Goal: Transaction & Acquisition: Purchase product/service

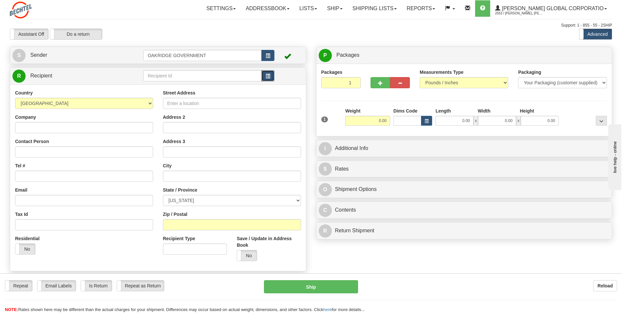
click at [263, 74] on button "button" at bounding box center [267, 75] width 13 height 11
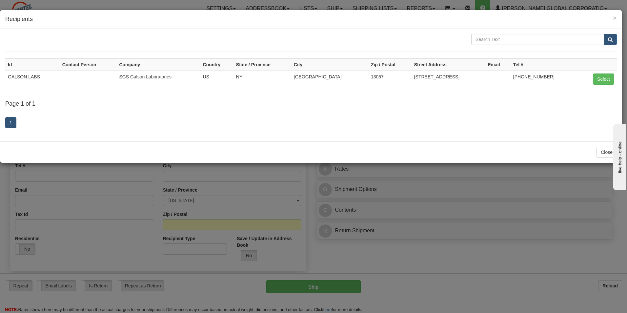
click at [616, 18] on div "× Recipients" at bounding box center [310, 19] width 621 height 19
click at [613, 17] on span "×" at bounding box center [614, 18] width 4 height 8
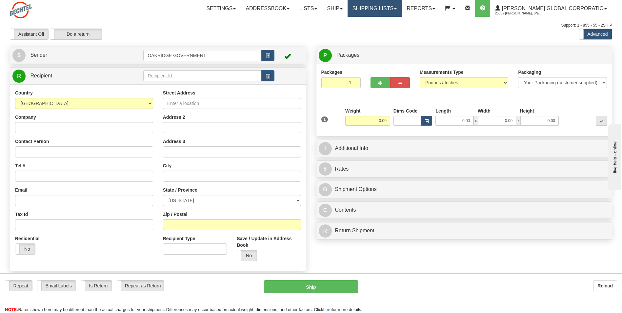
click at [377, 11] on link "Shipping lists" at bounding box center [374, 8] width 54 height 16
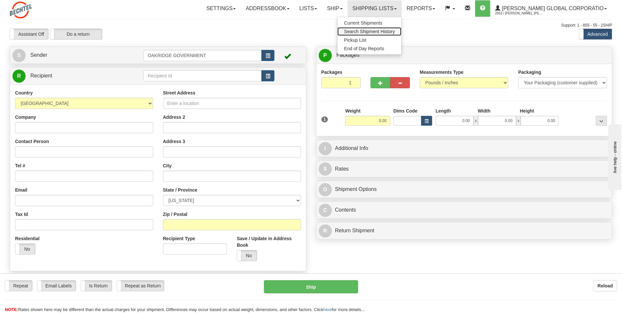
click at [377, 30] on span "Search Shipment History" at bounding box center [369, 31] width 51 height 5
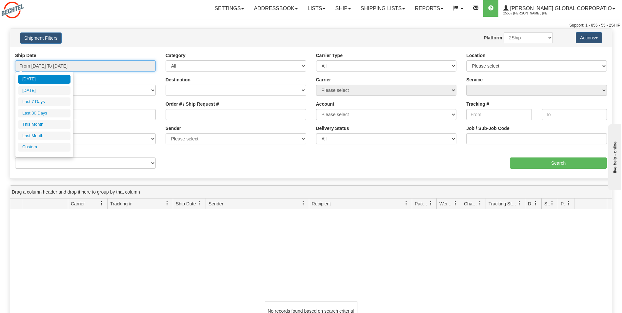
click at [87, 68] on input "From 08/25/2025 To 08/26/2025" at bounding box center [85, 65] width 141 height 11
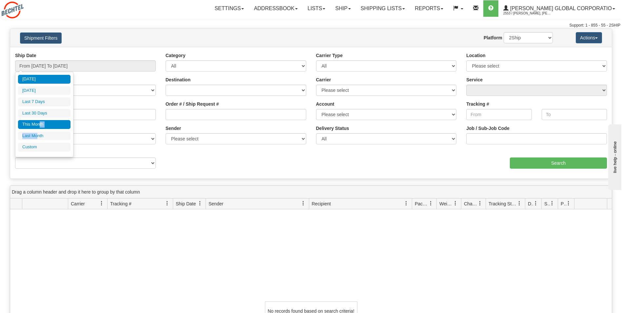
drag, startPoint x: 38, startPoint y: 133, endPoint x: 39, endPoint y: 126, distance: 7.0
click at [39, 126] on ul "Today Yesterday Last 7 Days Last 30 Days This Month Last Month Custom" at bounding box center [44, 113] width 52 height 77
click at [39, 126] on li "This Month" at bounding box center [44, 124] width 52 height 9
type input "From 08/01/2025 To 08/31/2025"
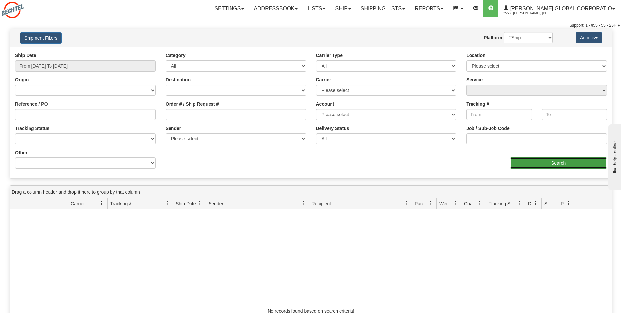
click at [573, 160] on input "Search" at bounding box center [558, 162] width 97 height 11
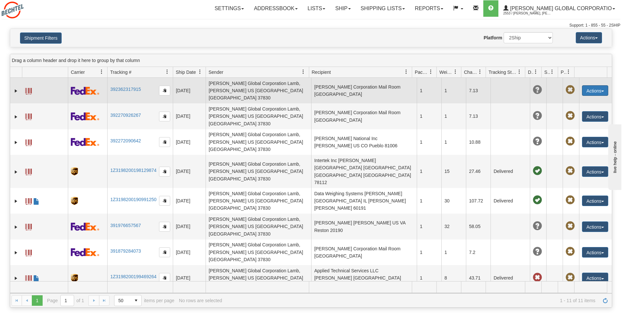
click at [586, 87] on button "Actions" at bounding box center [595, 90] width 26 height 10
click at [590, 85] on button "Actions" at bounding box center [595, 90] width 26 height 10
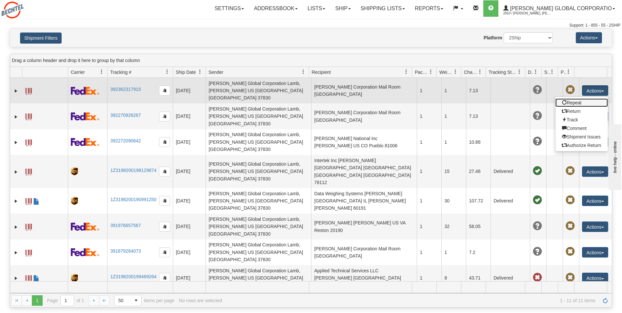
click at [580, 101] on link "Repeat" at bounding box center [581, 102] width 52 height 9
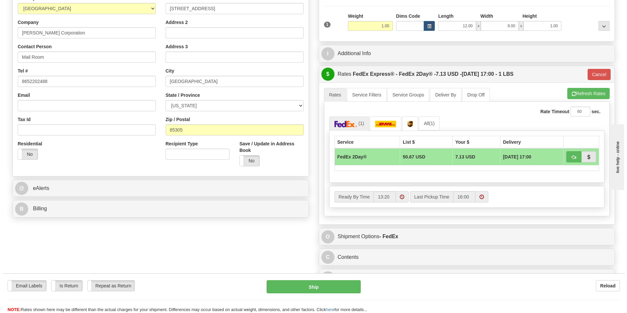
scroll to position [98, 0]
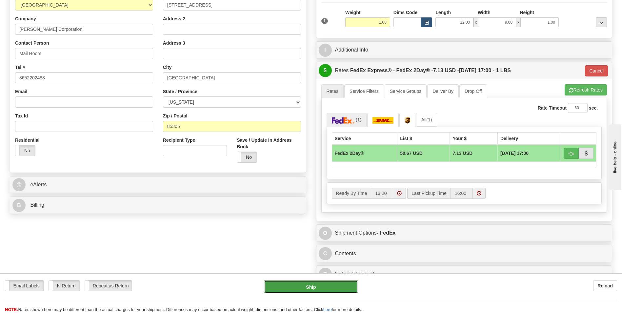
click at [287, 281] on button "Ship" at bounding box center [311, 286] width 94 height 13
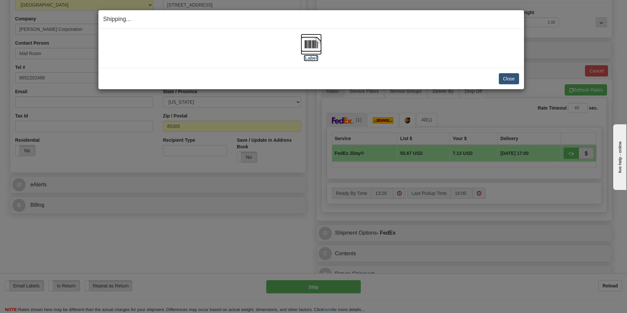
click at [314, 58] on label "[Label]" at bounding box center [310, 58] width 15 height 7
click at [510, 81] on button "Close" at bounding box center [508, 78] width 20 height 11
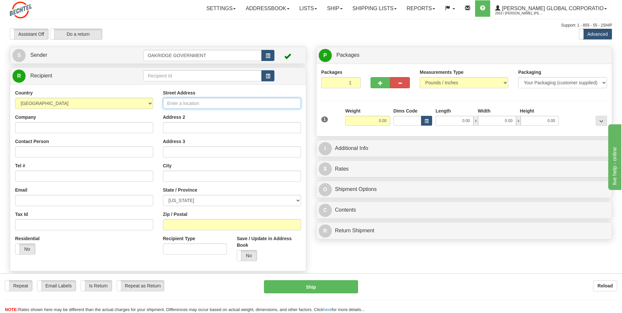
click at [179, 102] on input "Street Address" at bounding box center [232, 103] width 138 height 11
type input "1010 Depot Drive"
type input "Ogden"
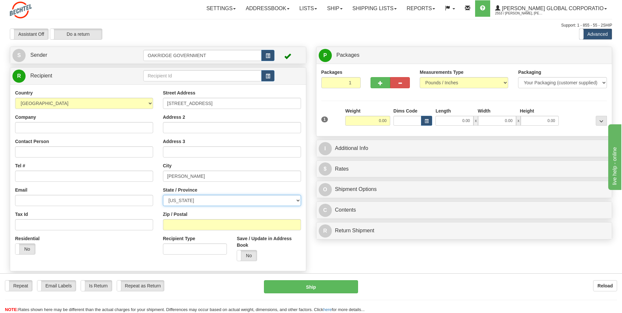
select select "UT"
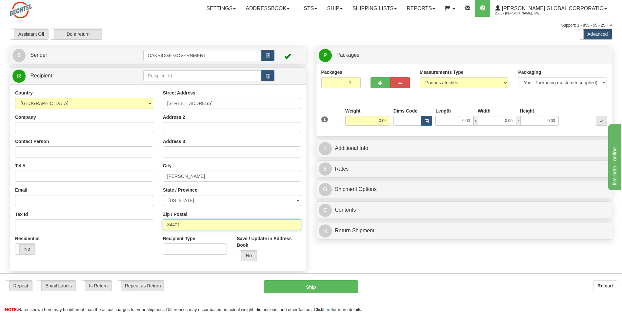
type input "84401"
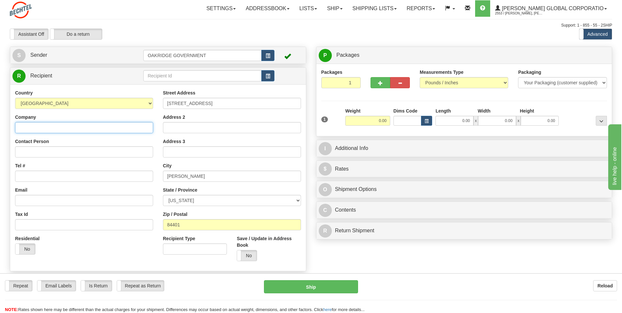
click at [84, 128] on input "Company" at bounding box center [84, 127] width 138 height 11
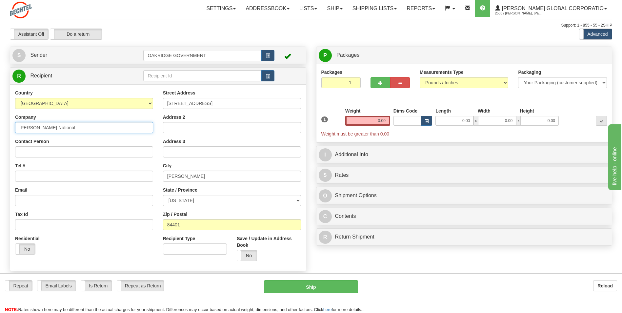
type input "Bechtel National"
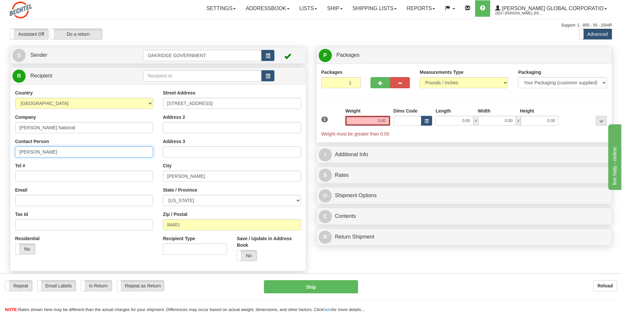
type input "Mel Garcia"
click at [47, 174] on input "Tel #" at bounding box center [84, 175] width 138 height 11
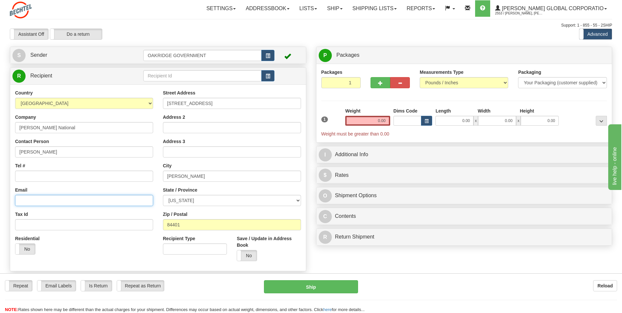
click at [30, 198] on input "Email" at bounding box center [84, 200] width 138 height 11
click at [380, 118] on input "0.00" at bounding box center [367, 121] width 45 height 10
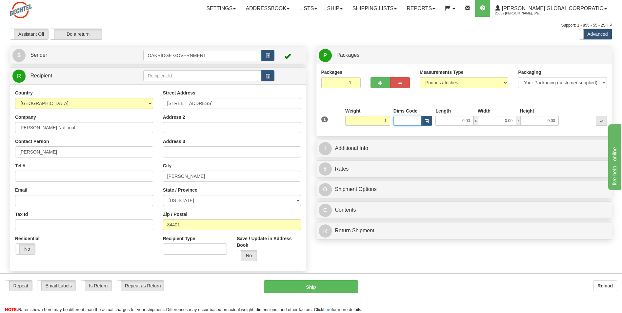
type input "1.00"
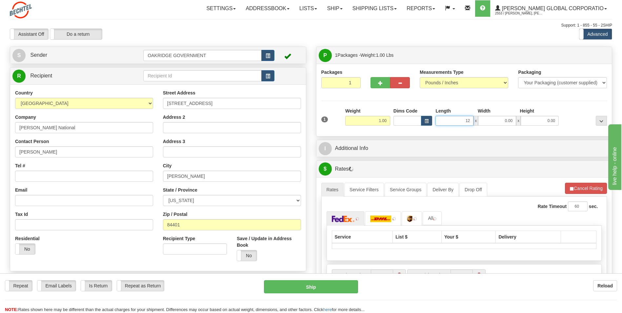
type input "12.00"
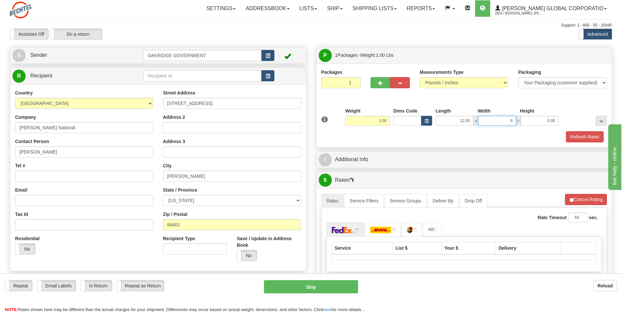
type input "9.00"
type input "1.00"
click at [371, 144] on div "Packages 1 1 Measurements Type" at bounding box center [464, 106] width 296 height 84
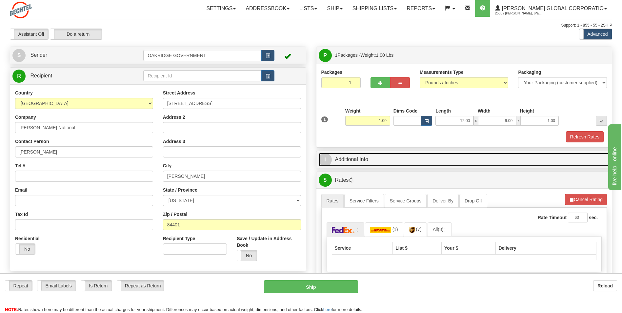
click at [357, 162] on link "I Additional Info" at bounding box center [464, 159] width 291 height 13
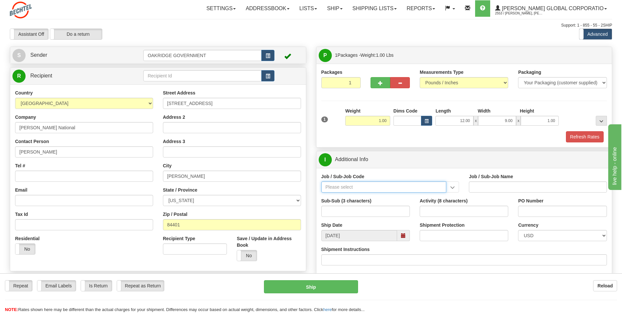
click at [338, 190] on input "Job / Sub-Job Code" at bounding box center [383, 186] width 125 height 11
type input "26305-999"
click at [336, 198] on div "26305-999" at bounding box center [382, 196] width 119 height 7
type input "GBSD - GROUND BASED STRATEGIC DETERRENT - NON REI"
type input "26305-999"
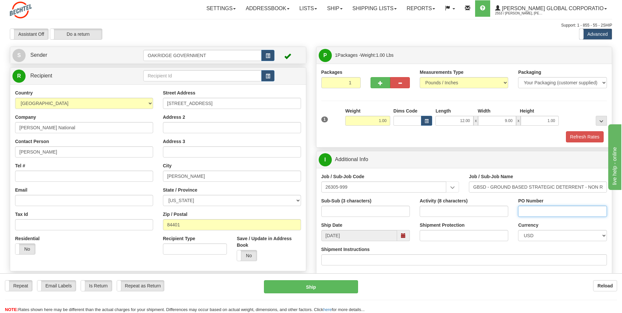
click at [544, 214] on input "PO Number" at bounding box center [562, 210] width 88 height 11
type input "26305-999-510"
click at [507, 223] on div "Shipment Protection" at bounding box center [463, 231] width 88 height 19
click at [402, 220] on div "Sub-Sub (3 characters)" at bounding box center [365, 209] width 98 height 24
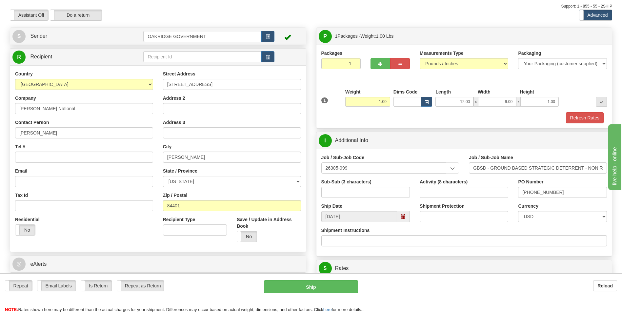
scroll to position [33, 0]
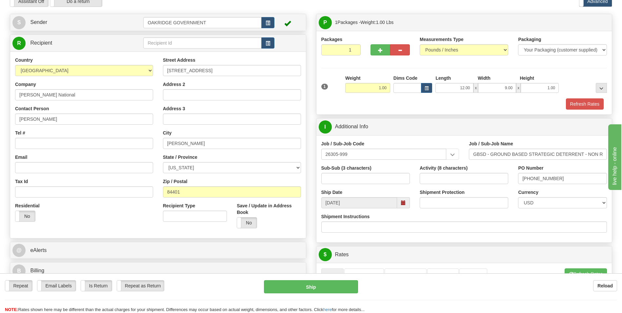
click at [76, 130] on div "Tel #" at bounding box center [84, 138] width 138 height 19
click at [44, 140] on input "Tel #" at bounding box center [84, 143] width 138 height 11
click at [86, 134] on div "Tel #" at bounding box center [84, 138] width 138 height 19
click at [53, 131] on div "Tel #" at bounding box center [84, 138] width 138 height 19
click at [36, 140] on input "Tel #" at bounding box center [84, 143] width 138 height 11
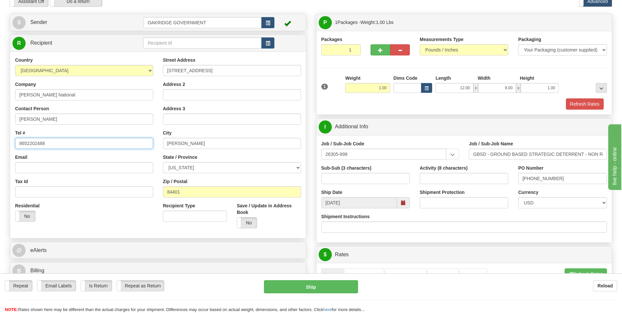
type input "8652202488"
click at [88, 153] on div "Country AFGHANISTAN ALAND ISLANDS ALBANIA ALGERIA AMERICAN SAMOA ANDORRA ANGOLA…" at bounding box center [84, 142] width 148 height 170
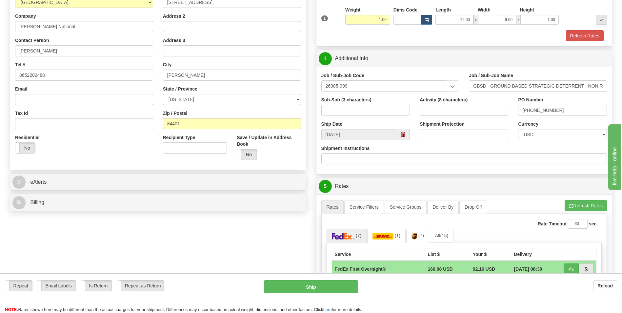
scroll to position [131, 0]
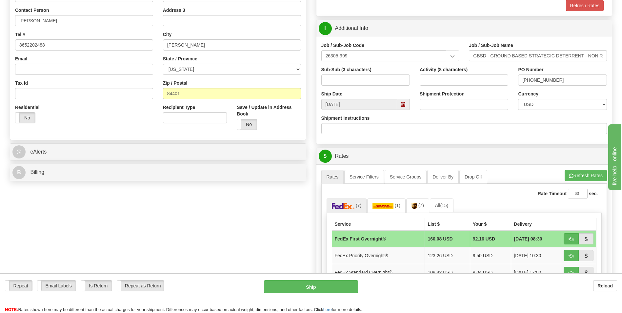
click at [482, 201] on ul "(7) (1) (7) All (15)" at bounding box center [463, 205] width 275 height 14
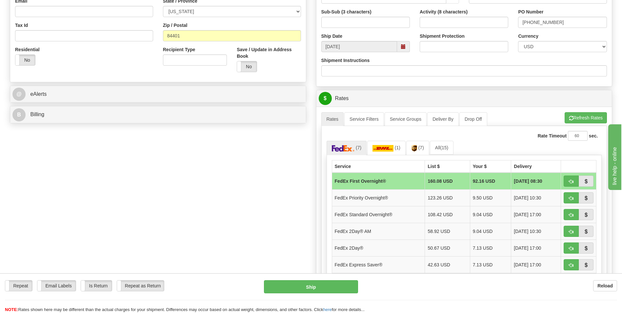
scroll to position [197, 0]
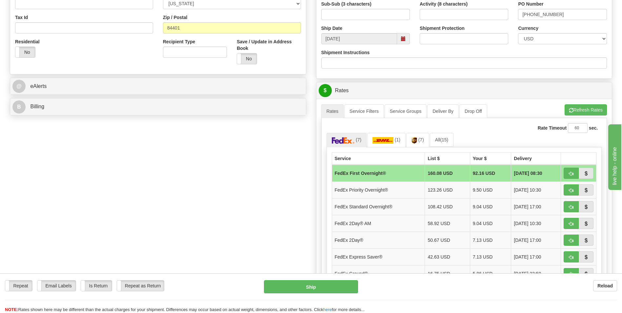
click at [490, 137] on ul "(7) (1) (7) All (15)" at bounding box center [463, 140] width 275 height 14
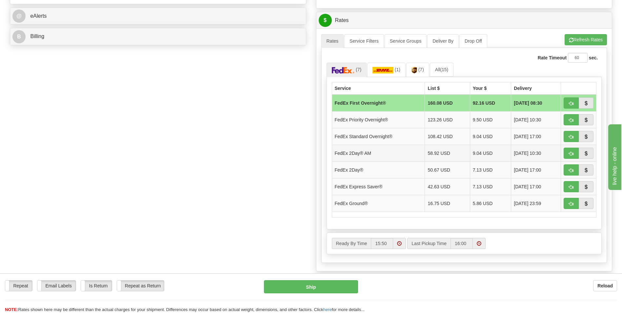
scroll to position [262, 0]
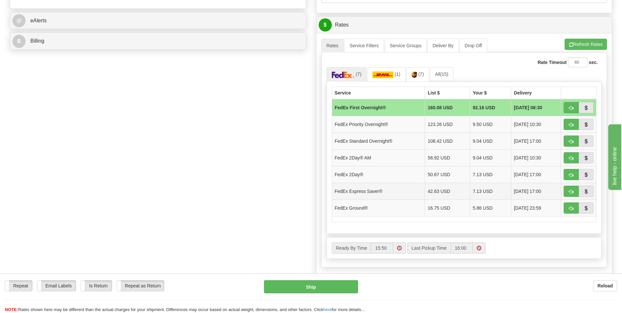
click at [374, 191] on td "FedEx Express Saver®" at bounding box center [378, 191] width 93 height 17
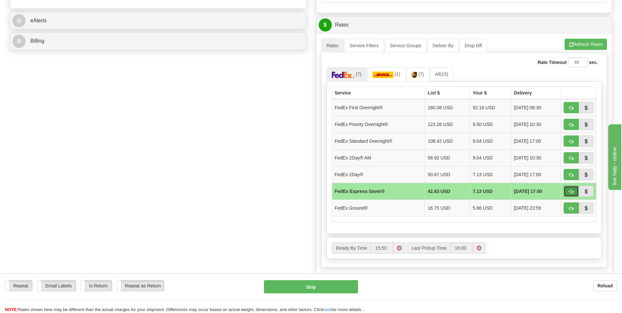
click at [569, 190] on span "button" at bounding box center [571, 191] width 5 height 4
type input "20"
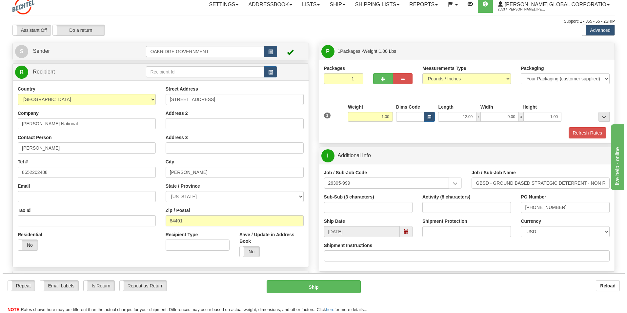
scroll to position [0, 0]
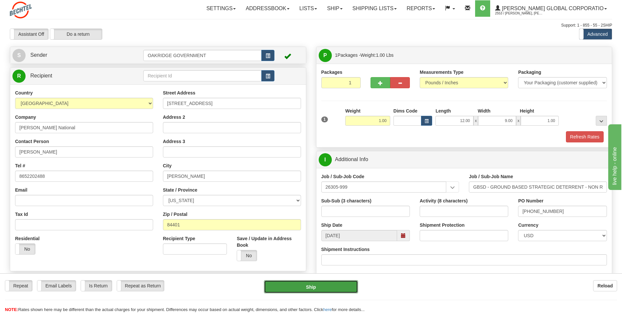
click at [286, 281] on button "Ship" at bounding box center [311, 286] width 94 height 13
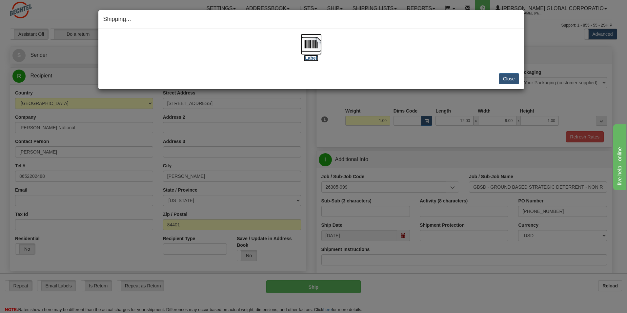
click at [303, 57] on label "[Label]" at bounding box center [310, 58] width 15 height 7
